Goal: Use online tool/utility: Utilize a website feature to perform a specific function

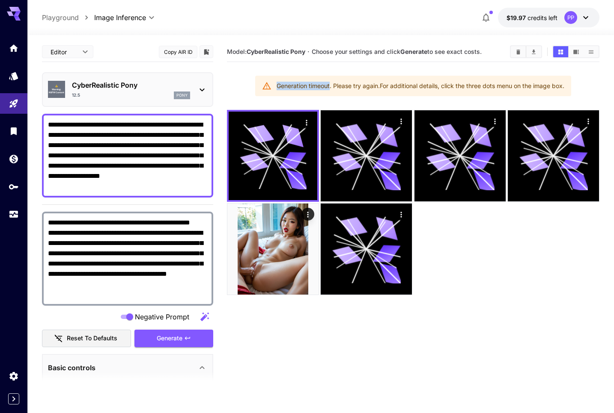
click at [201, 87] on icon at bounding box center [202, 90] width 10 height 10
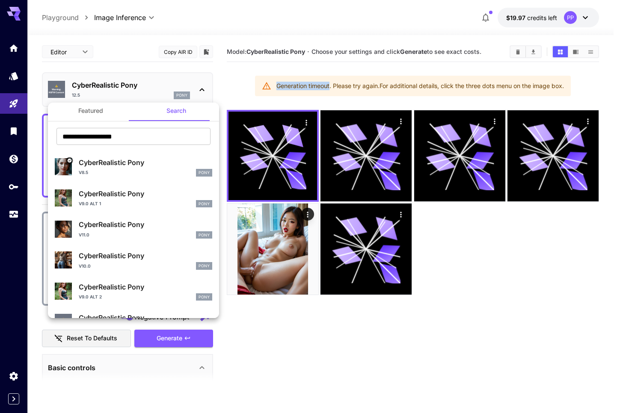
scroll to position [11, 0]
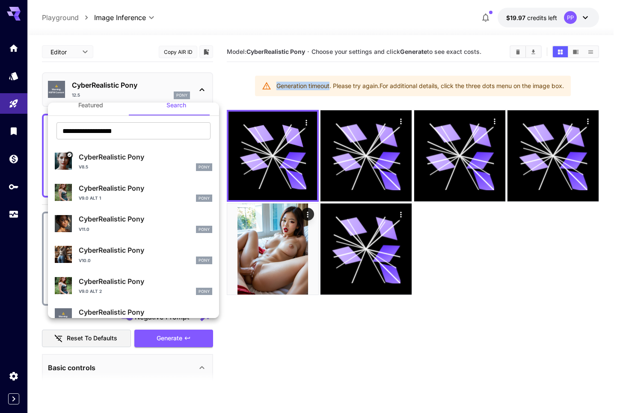
click at [112, 221] on p "CyberRealistic Pony" at bounding box center [146, 219] width 134 height 10
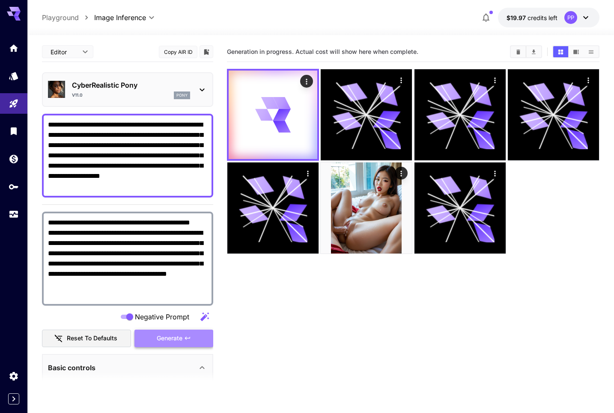
click at [175, 343] on span "Generate" at bounding box center [170, 338] width 26 height 11
click at [322, 330] on section "Generation in progress. Actual cost will show here when complete." at bounding box center [413, 248] width 372 height 413
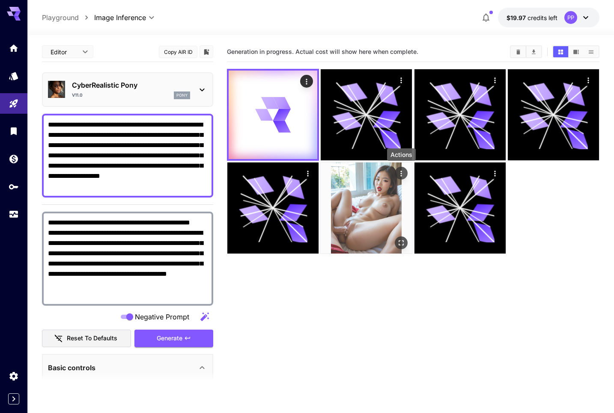
click at [400, 169] on div "Actions" at bounding box center [401, 173] width 9 height 10
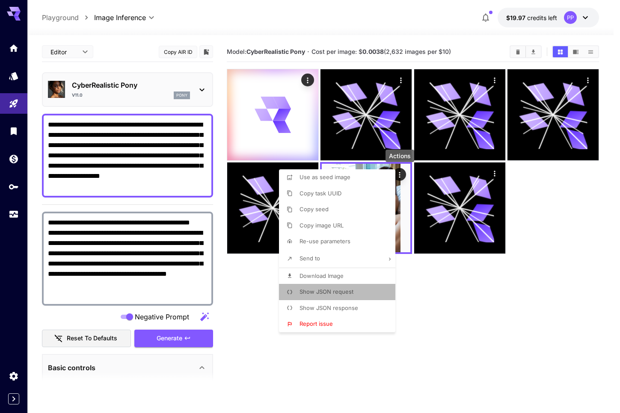
click at [333, 285] on li "Show JSON request" at bounding box center [340, 292] width 122 height 16
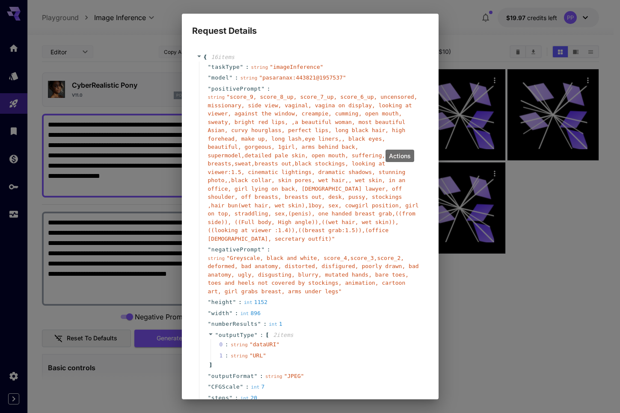
scroll to position [100, 0]
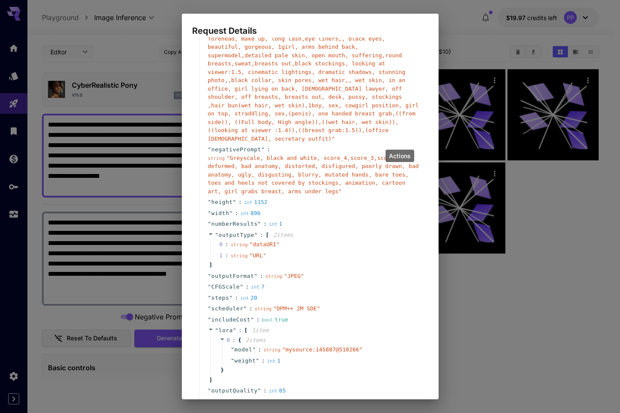
click at [502, 288] on div "Request Details { 16 item s " taskType " : string " imageInference " " model " …" at bounding box center [310, 206] width 620 height 413
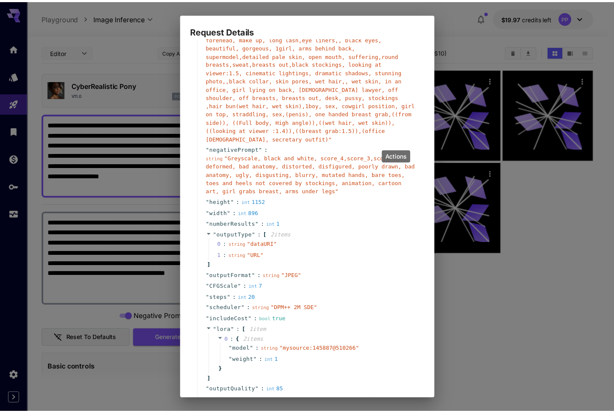
scroll to position [168, 0]
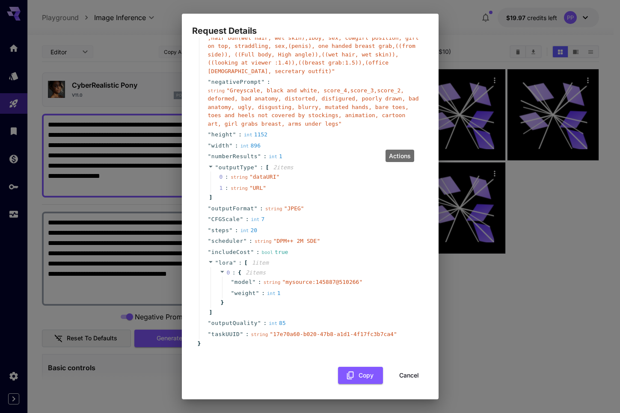
click at [395, 375] on button "Cancel" at bounding box center [409, 376] width 39 height 18
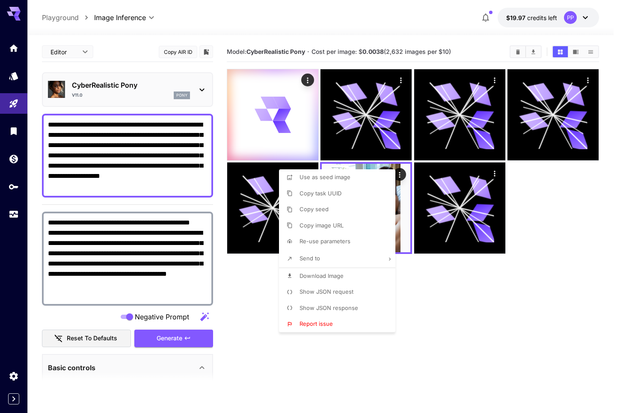
click at [394, 373] on div at bounding box center [310, 206] width 620 height 413
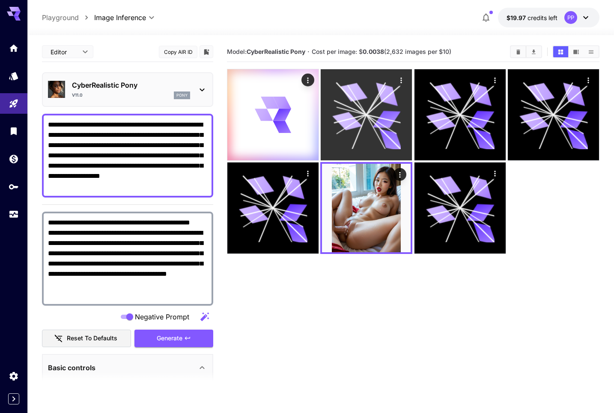
click at [363, 143] on icon at bounding box center [366, 115] width 68 height 68
